Goal: Information Seeking & Learning: Learn about a topic

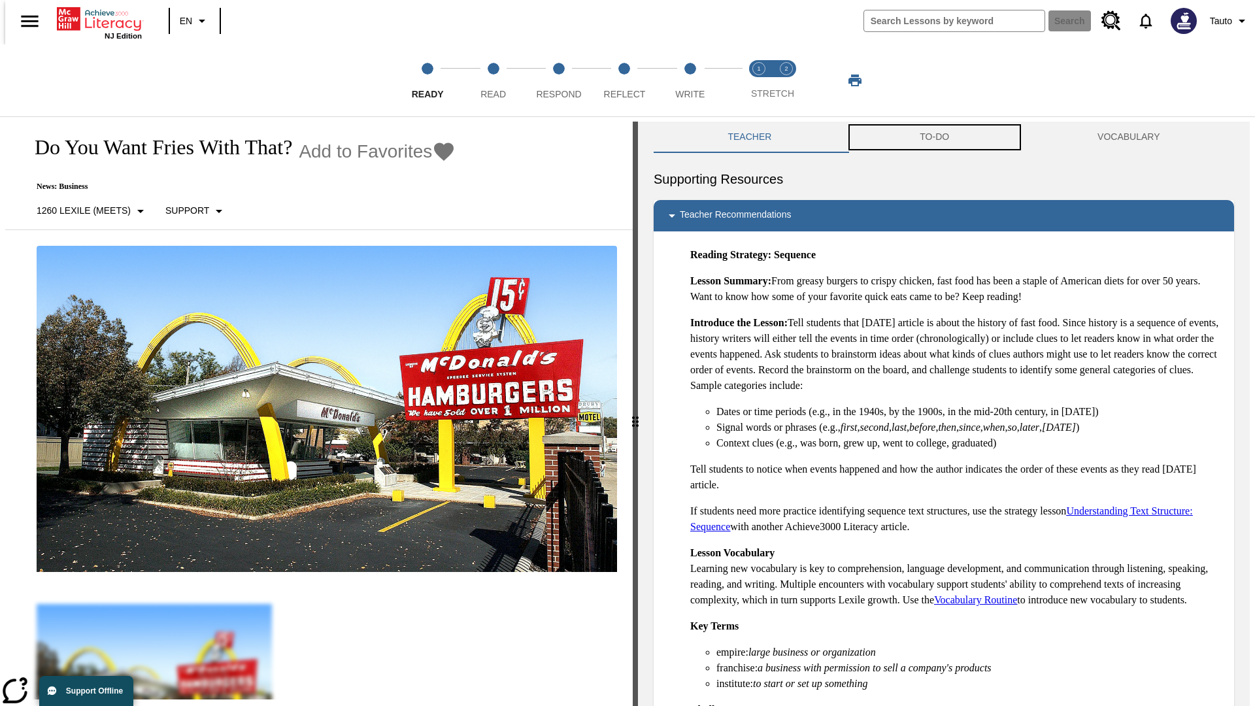
click at [934, 137] on button "TO-DO" at bounding box center [935, 137] width 178 height 31
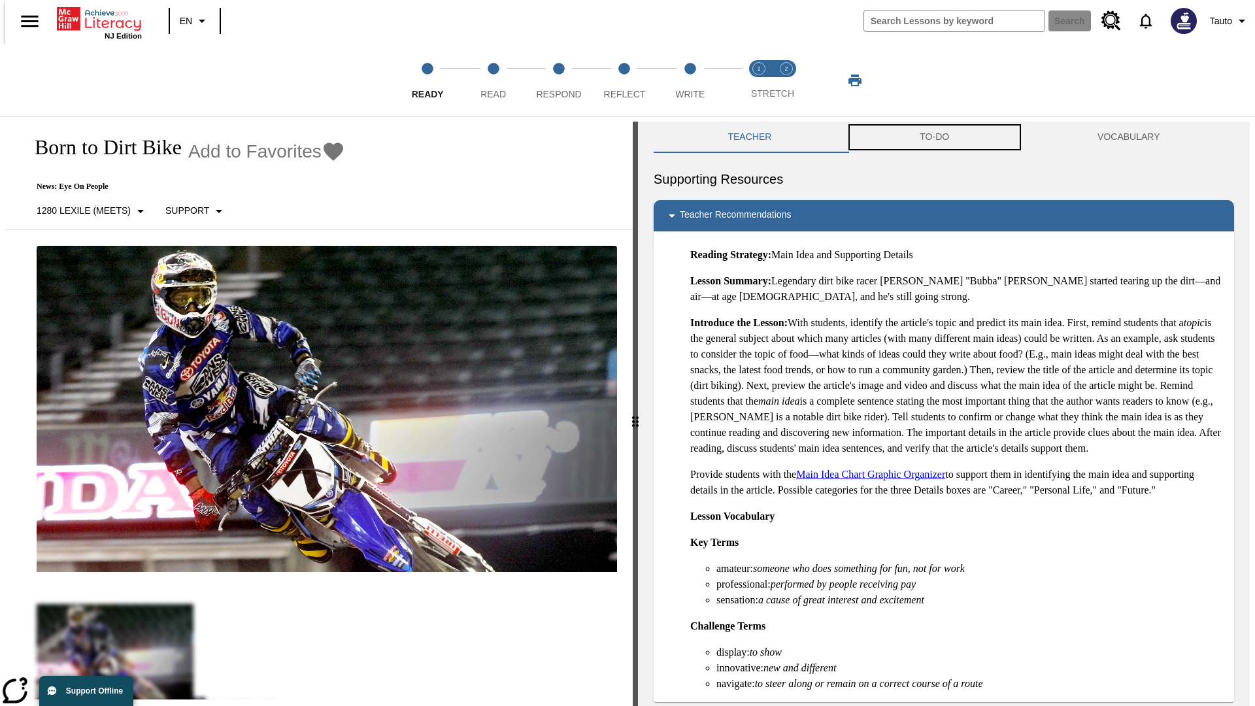
click at [934, 137] on button "TO-DO" at bounding box center [935, 137] width 178 height 31
